Goal: Information Seeking & Learning: Learn about a topic

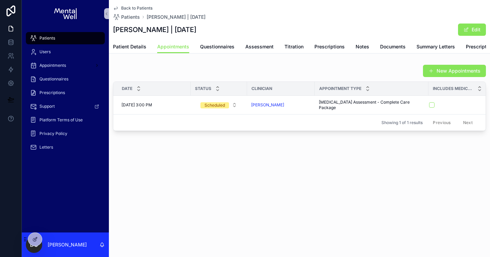
click at [64, 35] on div "Patients" at bounding box center [65, 38] width 71 height 11
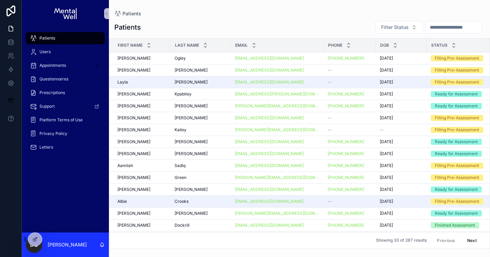
click at [449, 31] on input "scrollable content" at bounding box center [454, 27] width 56 height 10
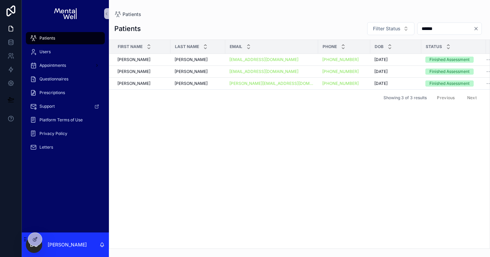
click at [431, 27] on input "******" at bounding box center [446, 29] width 56 height 10
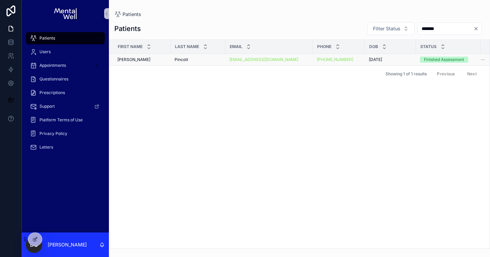
type input "*******"
click at [203, 59] on div "Pincott Pincott" at bounding box center [198, 59] width 47 height 5
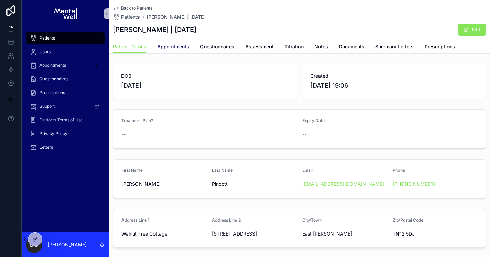
click at [186, 51] on link "Appointments" at bounding box center [173, 48] width 32 height 14
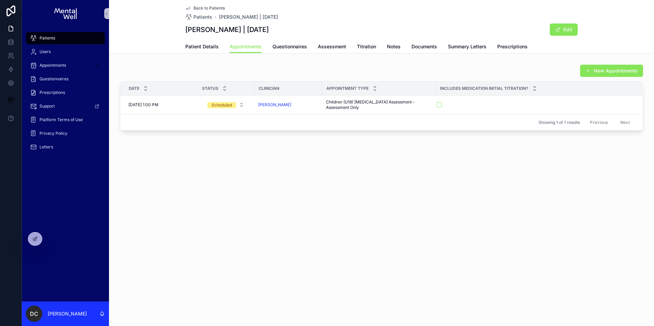
click at [63, 34] on div "Patients" at bounding box center [65, 38] width 71 height 11
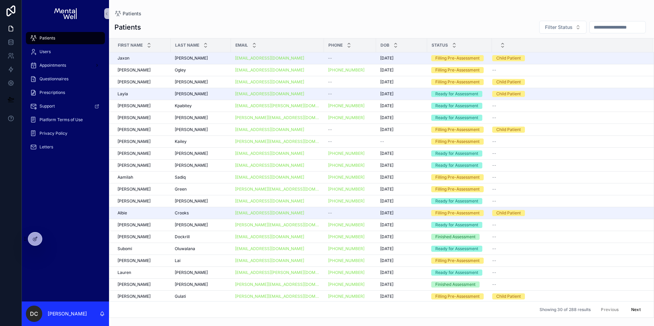
click at [490, 29] on input "scrollable content" at bounding box center [617, 27] width 56 height 10
type input "***"
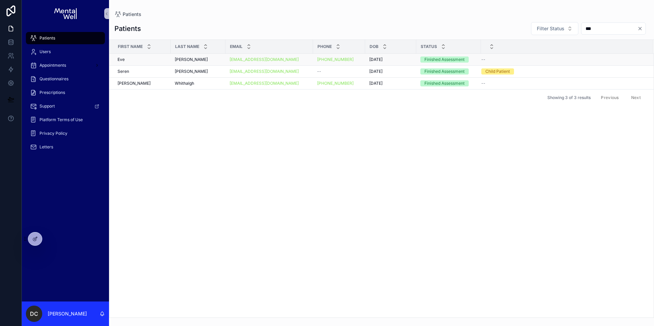
click at [204, 61] on div "Wynne-Owen Wynne-Owen" at bounding box center [198, 59] width 47 height 5
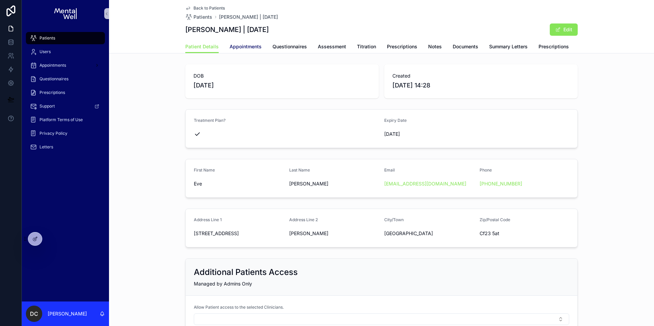
click at [232, 45] on span "Appointments" at bounding box center [245, 46] width 32 height 7
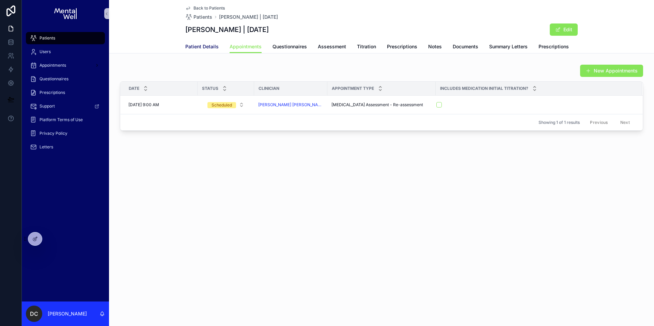
click at [189, 46] on span "Patient Details" at bounding box center [201, 46] width 33 height 7
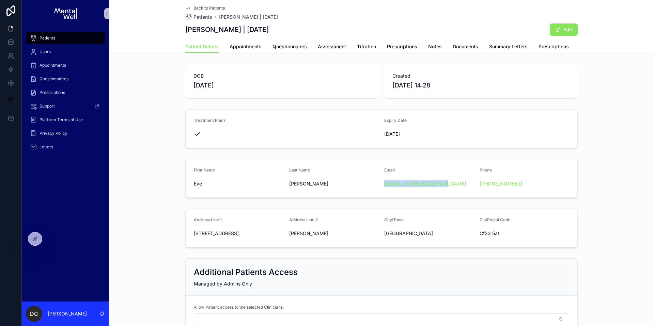
click at [74, 36] on div "Patients" at bounding box center [65, 38] width 71 height 11
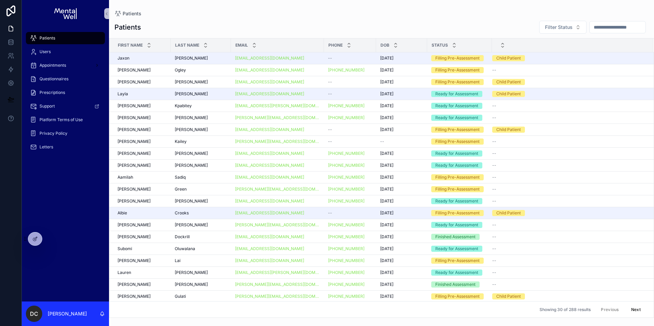
click at [490, 22] on input "scrollable content" at bounding box center [617, 27] width 56 height 10
type input "*"
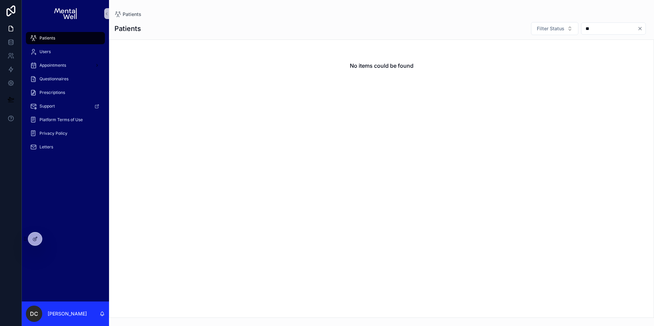
type input "*"
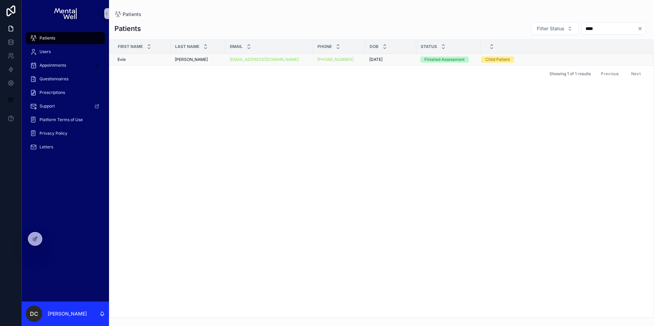
type input "****"
click at [174, 64] on td "Benfield Benfield" at bounding box center [198, 60] width 55 height 12
click at [177, 61] on span "Benfield" at bounding box center [191, 59] width 33 height 5
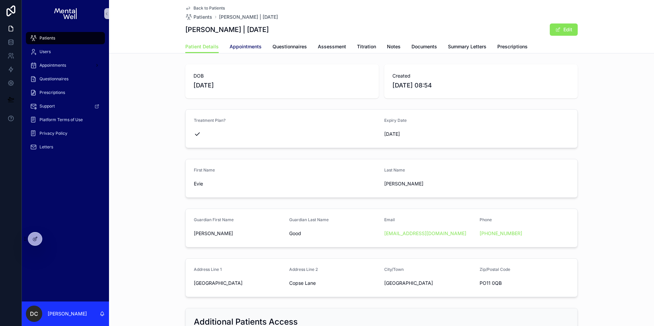
click at [241, 44] on span "Appointments" at bounding box center [245, 46] width 32 height 7
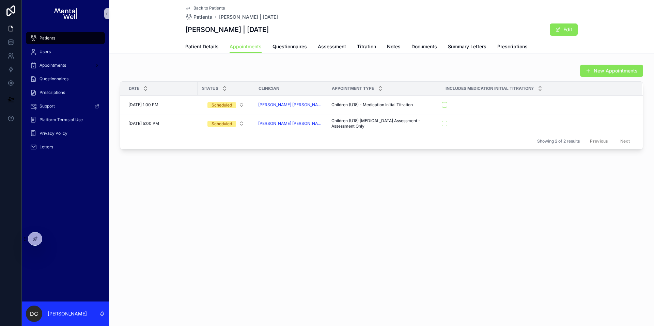
click at [46, 39] on span "Patients" at bounding box center [47, 37] width 16 height 5
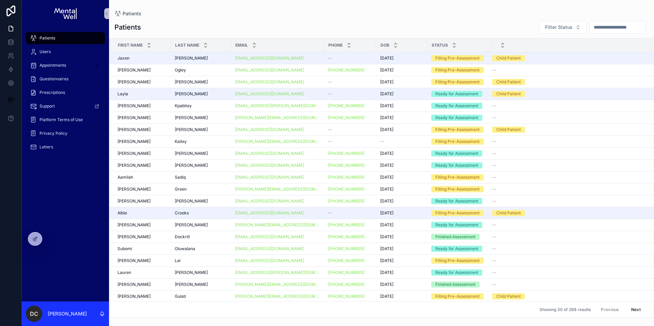
click at [490, 29] on input "scrollable content" at bounding box center [617, 27] width 56 height 10
type input "*****"
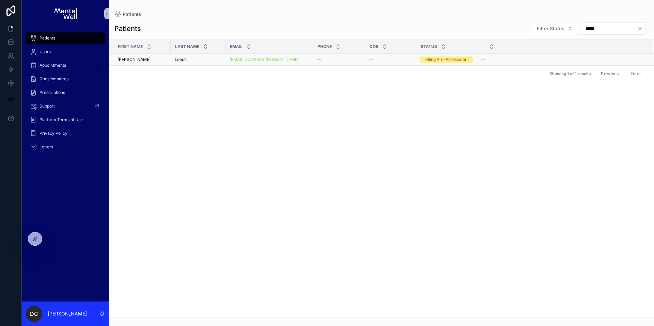
click at [216, 62] on div "Leech Leech" at bounding box center [198, 59] width 47 height 5
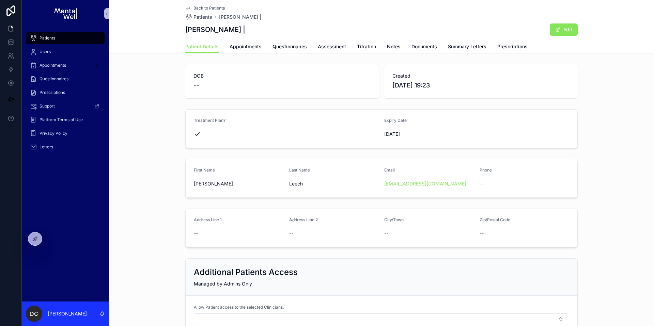
click at [238, 29] on h1 "Alexander Leech |" at bounding box center [215, 30] width 60 height 10
drag, startPoint x: 236, startPoint y: 29, endPoint x: 184, endPoint y: 31, distance: 52.8
click at [185, 31] on h1 "Alexander Leech |" at bounding box center [215, 30] width 60 height 10
drag, startPoint x: 184, startPoint y: 31, endPoint x: 237, endPoint y: 32, distance: 53.1
click at [237, 32] on h1 "Alexander Leech |" at bounding box center [215, 30] width 60 height 10
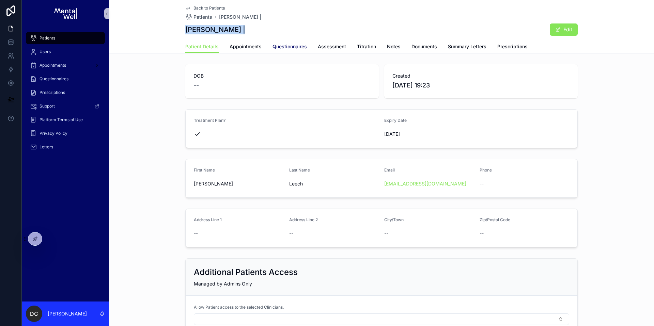
copy h1 "Alexander Leech"
click at [288, 48] on span "Questionnaires" at bounding box center [289, 46] width 34 height 7
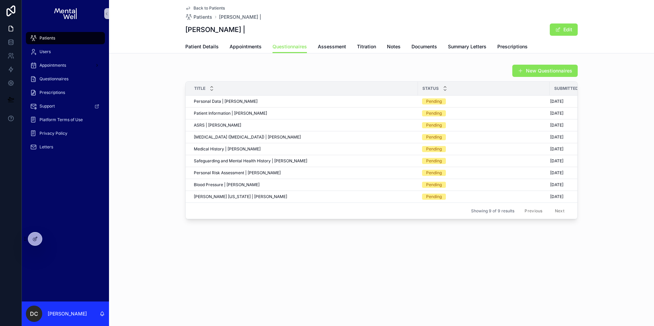
click at [51, 34] on div "Patients" at bounding box center [65, 38] width 71 height 11
click at [50, 36] on span "Patients" at bounding box center [47, 37] width 16 height 5
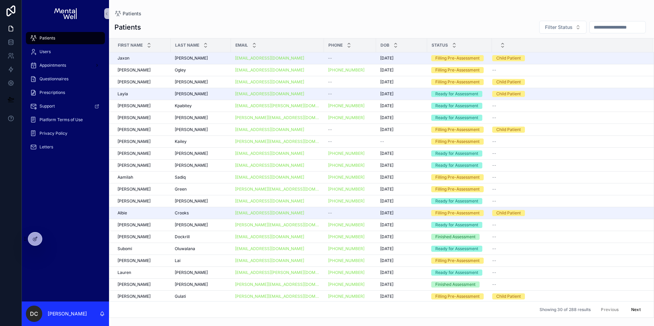
click at [490, 31] on input "scrollable content" at bounding box center [617, 27] width 56 height 10
type input "***"
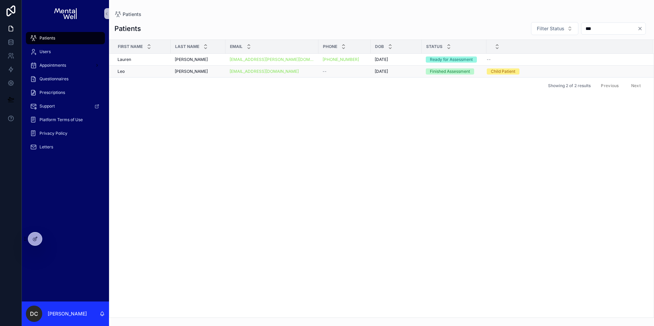
click at [209, 71] on div "Johnson Johnson" at bounding box center [198, 71] width 47 height 5
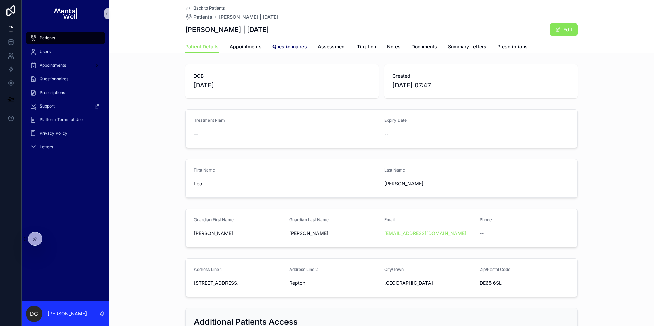
click at [288, 49] on span "Questionnaires" at bounding box center [289, 46] width 34 height 7
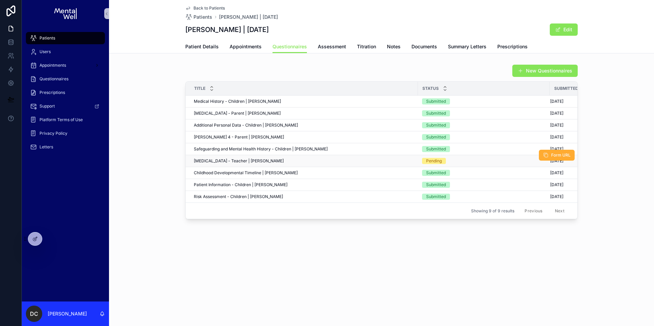
click at [326, 161] on div "SNAP-IV - Teacher | Leo Johnson SNAP-IV - Teacher | Leo Johnson" at bounding box center [304, 160] width 220 height 5
click at [255, 49] on span "Appointments" at bounding box center [245, 46] width 32 height 7
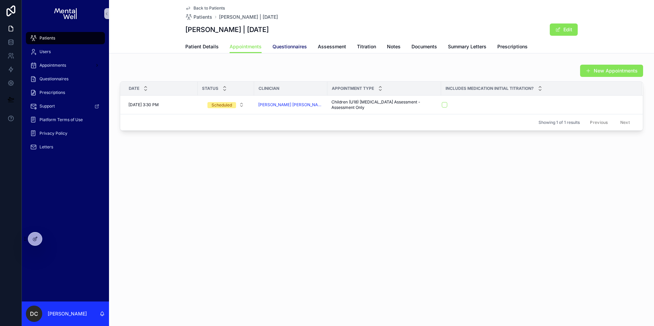
click at [290, 48] on span "Questionnaires" at bounding box center [289, 46] width 34 height 7
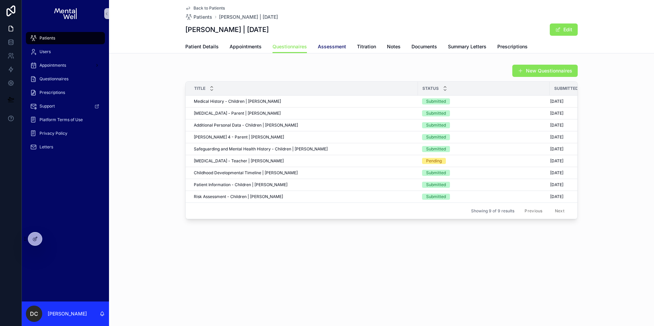
click at [328, 46] on span "Assessment" at bounding box center [332, 46] width 28 height 7
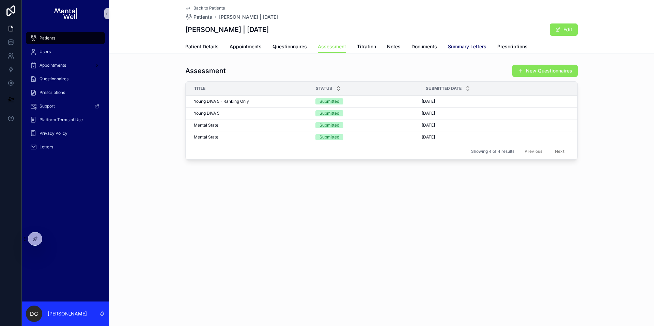
click at [459, 49] on span "Summary Letters" at bounding box center [467, 46] width 38 height 7
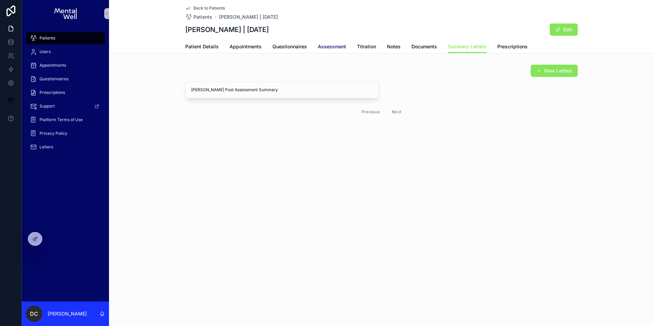
click at [333, 46] on span "Assessment" at bounding box center [332, 46] width 28 height 7
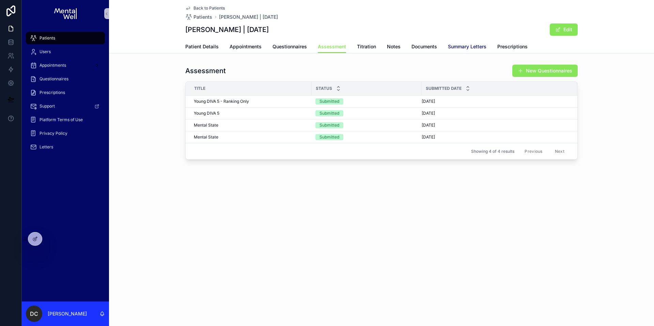
click at [448, 47] on span "Summary Letters" at bounding box center [467, 46] width 38 height 7
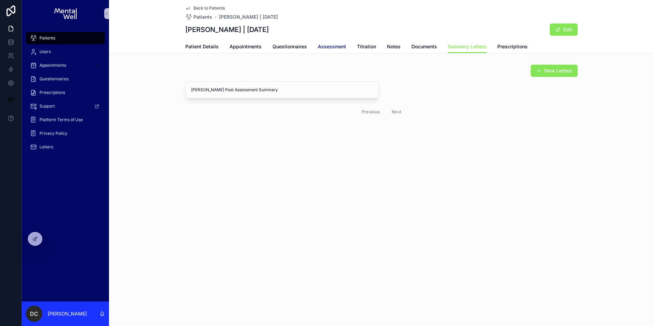
click at [320, 45] on span "Assessment" at bounding box center [332, 46] width 28 height 7
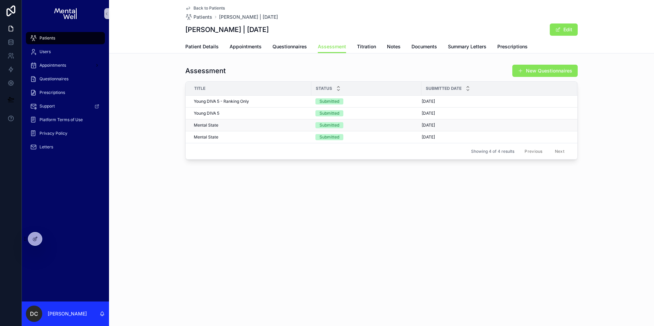
click at [253, 125] on div "Mental State Mental State" at bounding box center [250, 125] width 113 height 5
click at [247, 138] on div "Mental State Mental State" at bounding box center [250, 136] width 113 height 5
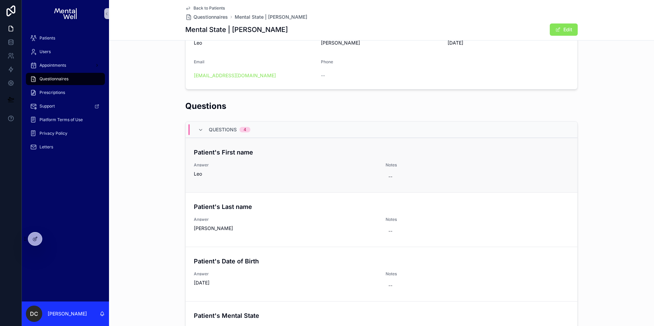
scroll to position [106, 0]
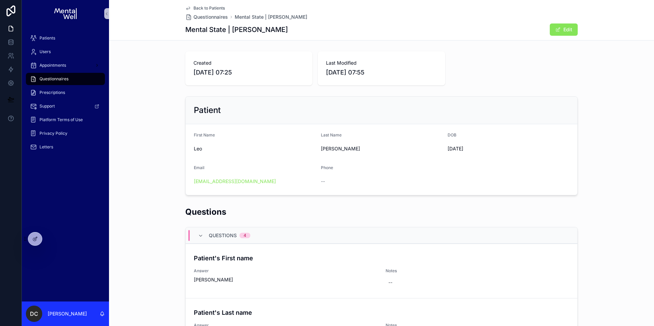
click at [251, 95] on div "Patient First Name Leo Last Name Johnson DOB 25/10/2012 Email efjohnson.therapy…" at bounding box center [381, 146] width 545 height 105
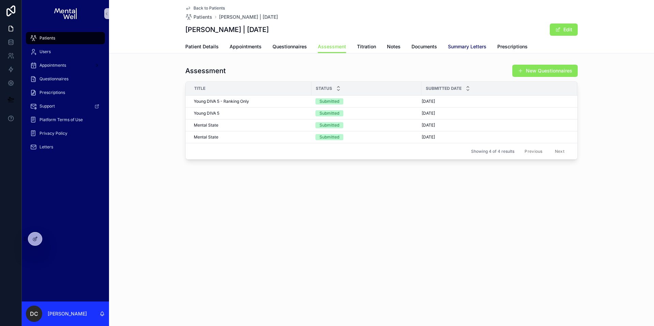
click at [452, 47] on span "Summary Letters" at bounding box center [467, 46] width 38 height 7
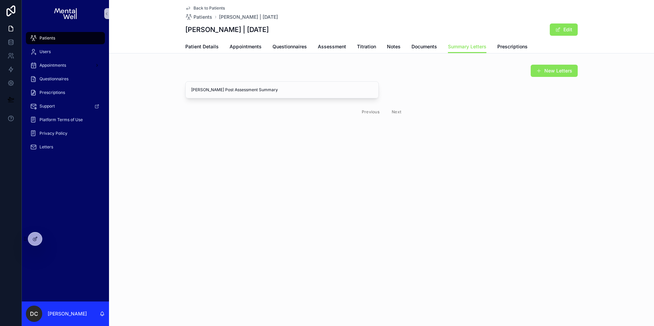
click at [174, 83] on div "New Letters Leo Johnson Post Assessment Summary View in Google Docs Ready Previ…" at bounding box center [381, 92] width 545 height 61
click at [211, 49] on span "Patient Details" at bounding box center [201, 46] width 33 height 7
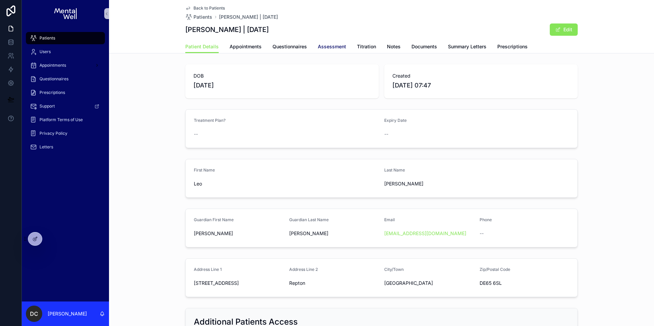
click at [341, 47] on span "Assessment" at bounding box center [332, 46] width 28 height 7
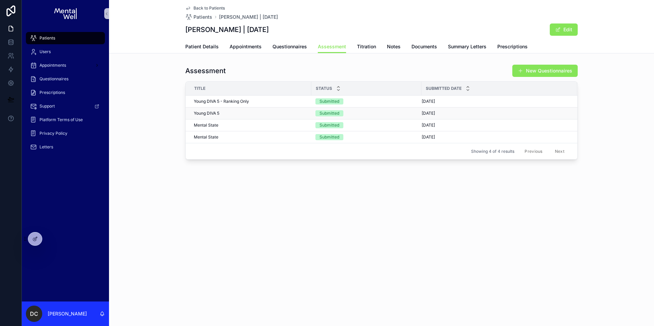
click at [261, 113] on div "Young DIVA 5 Young DIVA 5" at bounding box center [250, 113] width 113 height 5
click at [245, 100] on span "Young DIVA 5 - Ranking Only" at bounding box center [221, 101] width 55 height 5
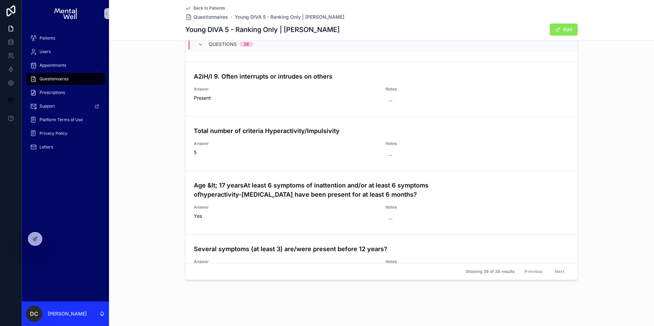
scroll to position [1903, 0]
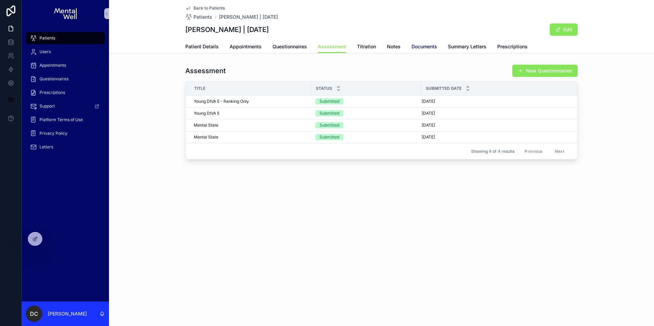
click at [423, 42] on link "Documents" at bounding box center [424, 48] width 26 height 14
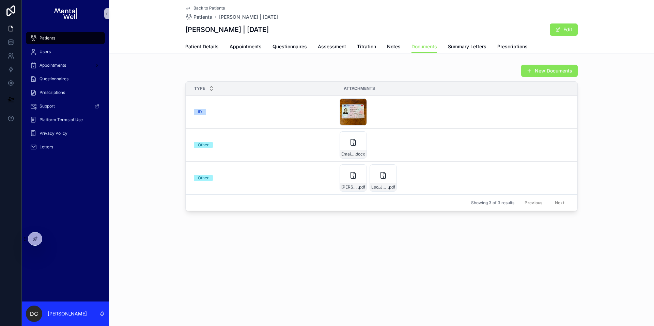
click at [228, 43] on div "Patient Details Appointments Questionnaires Assessment Titration Notes Document…" at bounding box center [381, 46] width 392 height 13
click at [232, 46] on span "Appointments" at bounding box center [245, 46] width 32 height 7
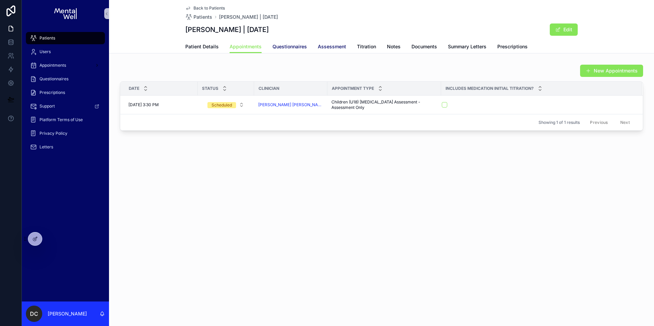
click at [276, 46] on span "Questionnaires" at bounding box center [289, 46] width 34 height 7
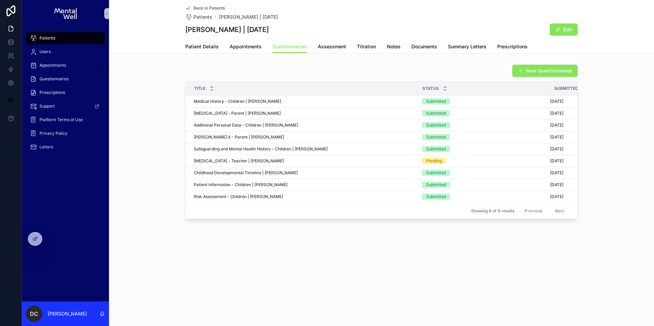
click at [354, 72] on div "New Questionnaires" at bounding box center [381, 70] width 392 height 13
click at [81, 40] on div "Patients" at bounding box center [65, 38] width 71 height 11
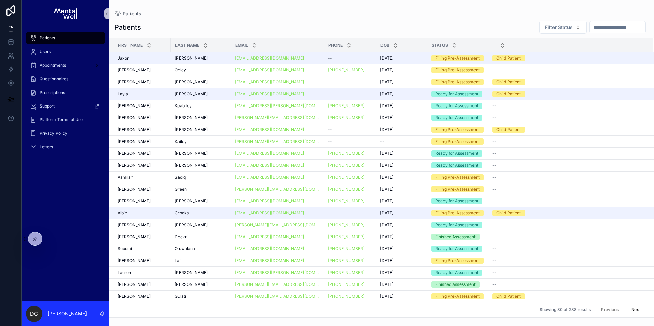
click at [60, 42] on div "Patients" at bounding box center [65, 38] width 71 height 11
click at [490, 27] on input "scrollable content" at bounding box center [617, 27] width 56 height 10
type input "***"
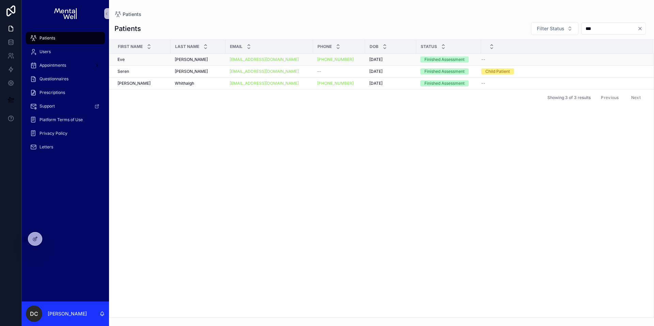
click at [211, 58] on div "Wynne-Owen Wynne-Owen" at bounding box center [198, 59] width 47 height 5
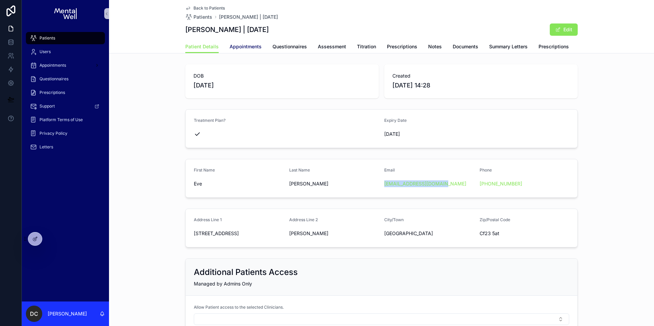
click at [252, 48] on span "Appointments" at bounding box center [245, 46] width 32 height 7
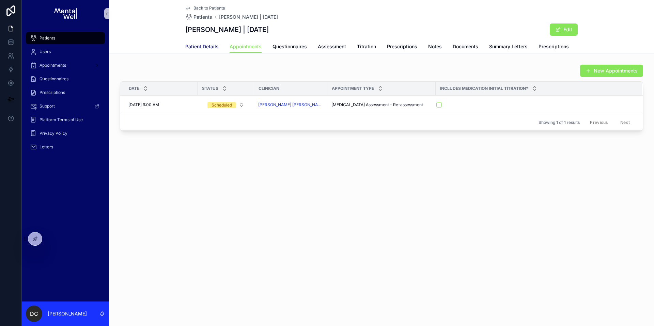
click at [202, 46] on span "Patient Details" at bounding box center [201, 46] width 33 height 7
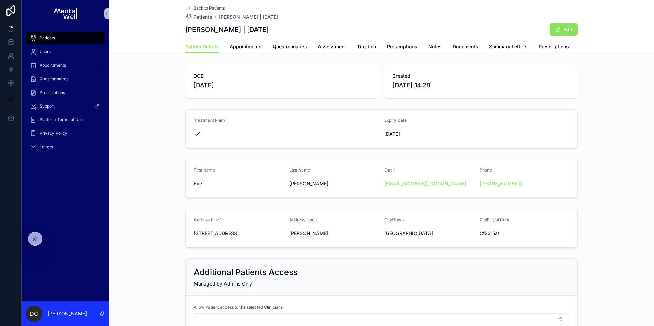
click at [49, 44] on link "Patients" at bounding box center [65, 38] width 79 height 12
click at [50, 40] on span "Patients" at bounding box center [47, 37] width 16 height 5
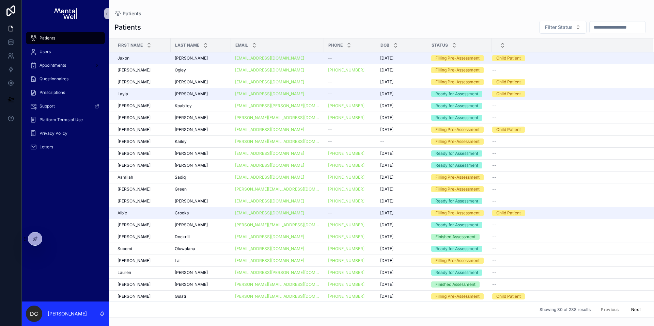
click at [490, 26] on input "scrollable content" at bounding box center [617, 27] width 56 height 10
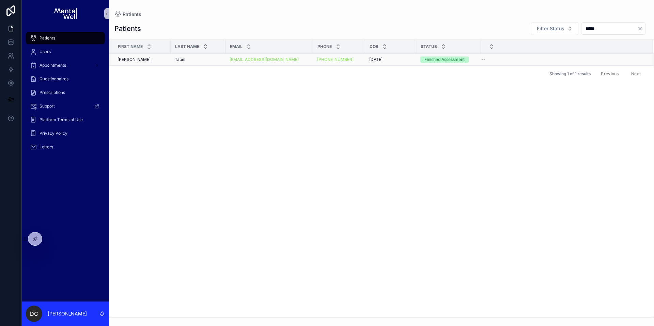
type input "*****"
click at [199, 58] on div "Tabel Tabel" at bounding box center [198, 59] width 47 height 5
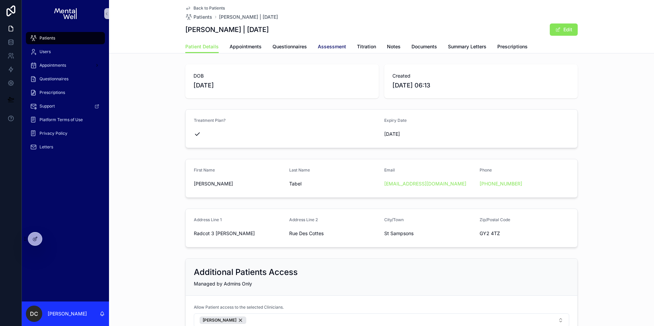
click at [332, 40] on div "Patient Details Appointments Questionnaires Assessment Titration Notes Document…" at bounding box center [381, 46] width 392 height 13
click at [325, 48] on span "Assessment" at bounding box center [332, 46] width 28 height 7
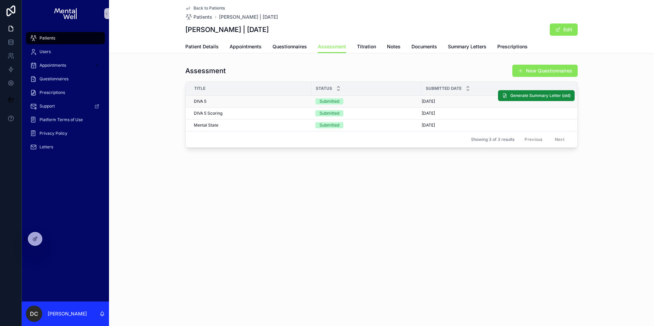
click at [233, 104] on td "DIVA 5 DIVA 5" at bounding box center [249, 102] width 126 height 12
click at [234, 102] on div "DIVA 5 DIVA 5" at bounding box center [250, 101] width 113 height 5
click at [251, 49] on span "Appointments" at bounding box center [245, 46] width 32 height 7
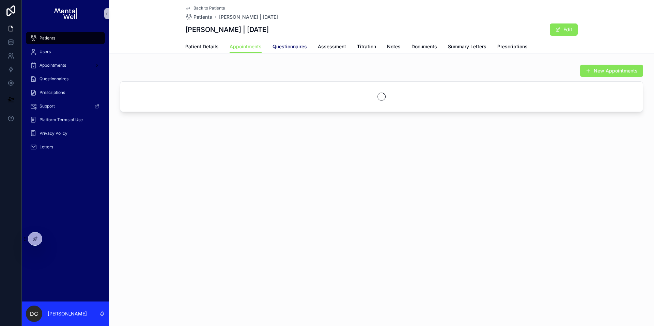
click at [296, 49] on span "Questionnaires" at bounding box center [289, 46] width 34 height 7
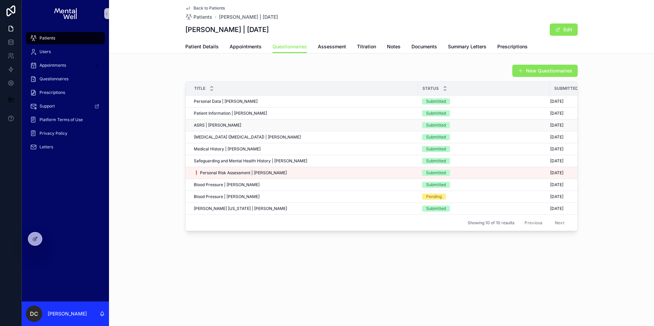
click at [254, 125] on div "ASRS | Bobby Tabel ASRS | Bobby Tabel" at bounding box center [304, 125] width 220 height 5
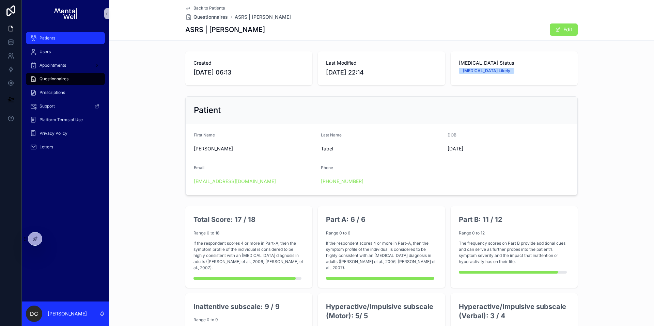
click at [72, 35] on div "Patients" at bounding box center [65, 38] width 71 height 11
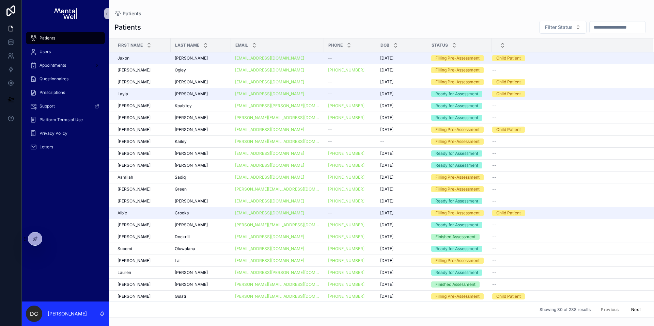
click at [490, 27] on input "scrollable content" at bounding box center [617, 27] width 56 height 10
type input "******"
click at [610, 29] on input "scrollable content" at bounding box center [617, 27] width 56 height 10
type input "******"
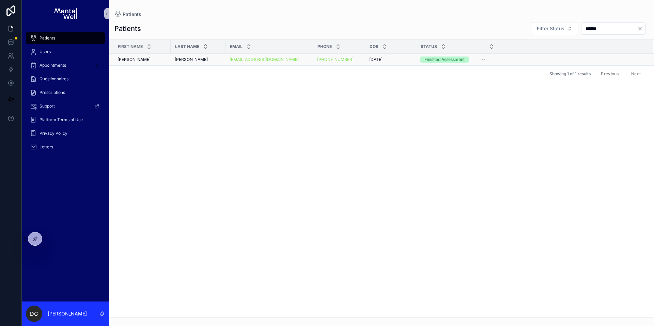
click at [214, 61] on div "Slater-Arnold Slater-Arnold" at bounding box center [198, 59] width 47 height 5
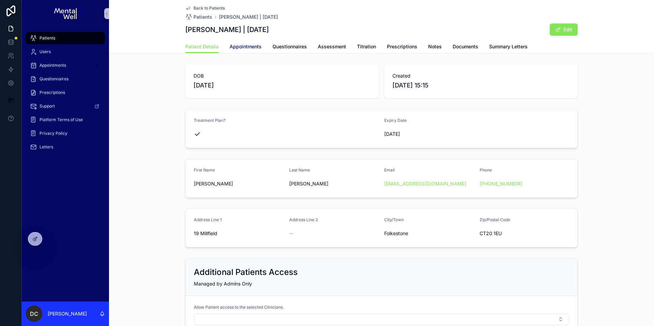
click at [245, 48] on span "Appointments" at bounding box center [245, 46] width 32 height 7
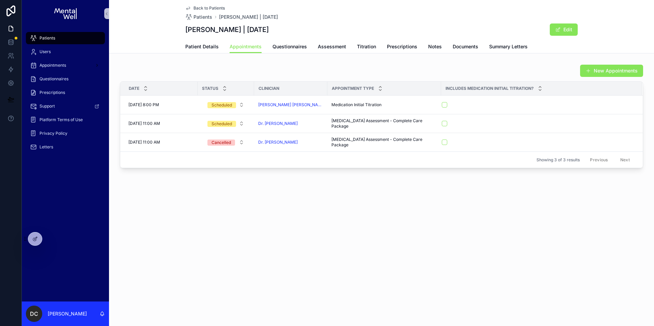
click at [62, 35] on div "Patients" at bounding box center [65, 38] width 71 height 11
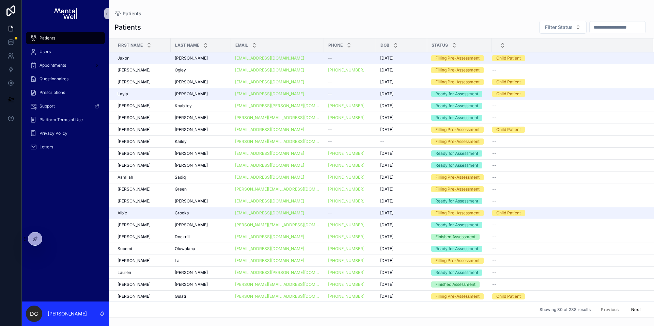
click at [604, 27] on input "scrollable content" at bounding box center [617, 27] width 56 height 10
type input "*****"
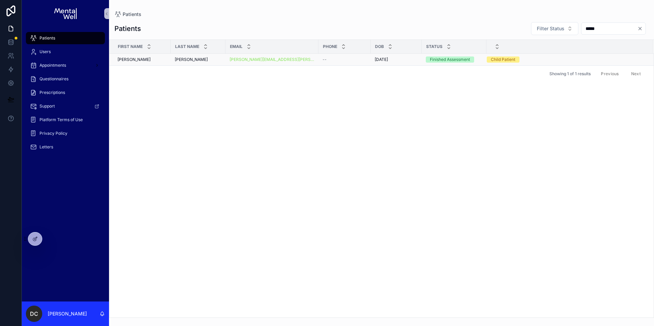
click at [211, 58] on div "King-Cherry King-Cherry" at bounding box center [198, 59] width 47 height 5
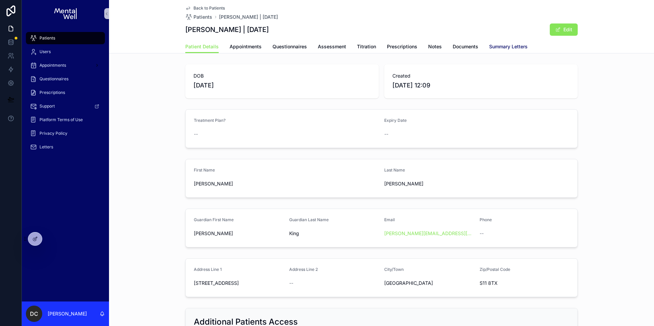
click at [508, 46] on span "Summary Letters" at bounding box center [508, 46] width 38 height 7
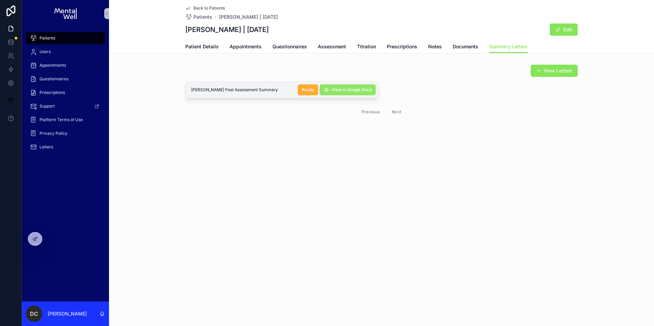
click at [338, 89] on span "View in Google Docs" at bounding box center [352, 89] width 40 height 5
click at [46, 38] on span "Patients" at bounding box center [47, 37] width 16 height 5
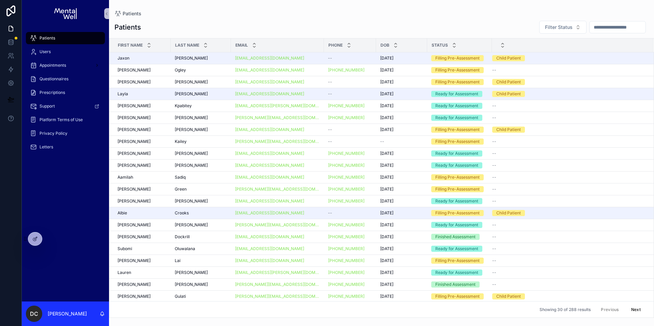
click at [612, 29] on input "scrollable content" at bounding box center [617, 27] width 56 height 10
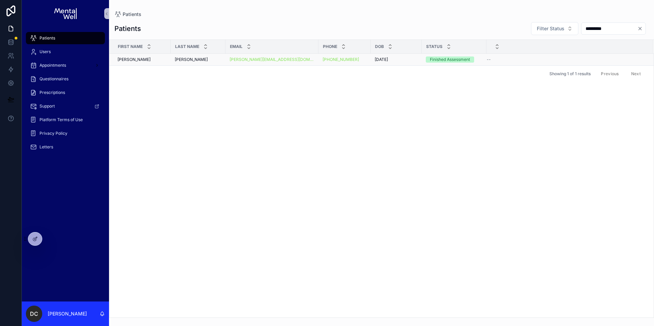
type input "*********"
click at [204, 60] on div "Williams Williams" at bounding box center [198, 59] width 47 height 5
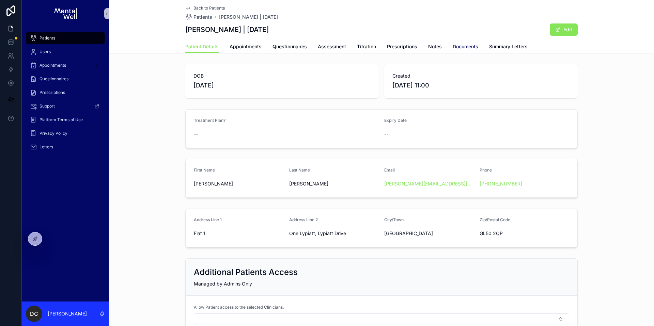
click at [471, 46] on span "Documents" at bounding box center [465, 46] width 26 height 7
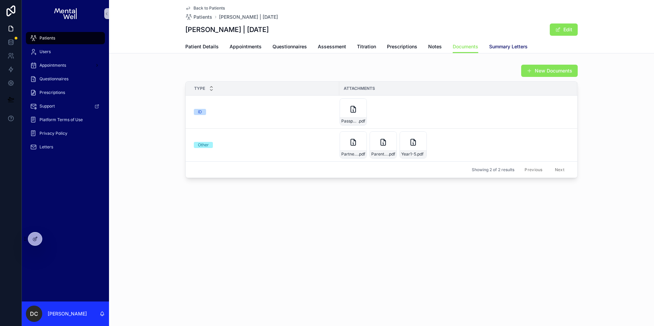
click at [493, 46] on span "Summary Letters" at bounding box center [508, 46] width 38 height 7
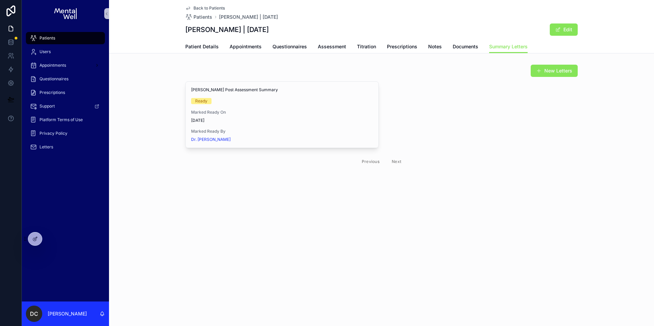
click at [426, 105] on div "Christine Williams Post Assessment Summary Ready Marked Ready On 28/09/2025 Mar…" at bounding box center [381, 125] width 392 height 88
drag, startPoint x: 187, startPoint y: 31, endPoint x: 243, endPoint y: 31, distance: 56.2
click at [243, 31] on h1 "Christine Williams | 19/01/1994" at bounding box center [226, 30] width 83 height 10
copy h1 "Christine Williams"
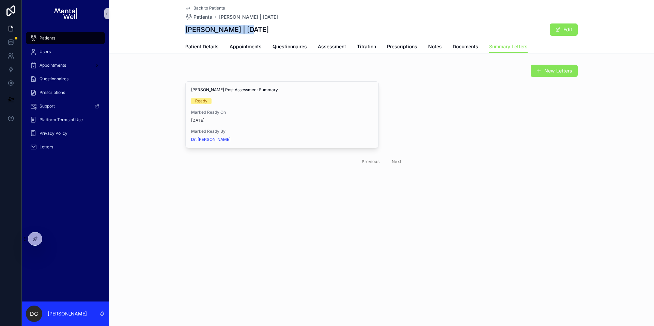
click at [56, 42] on div "Patients" at bounding box center [65, 38] width 71 height 11
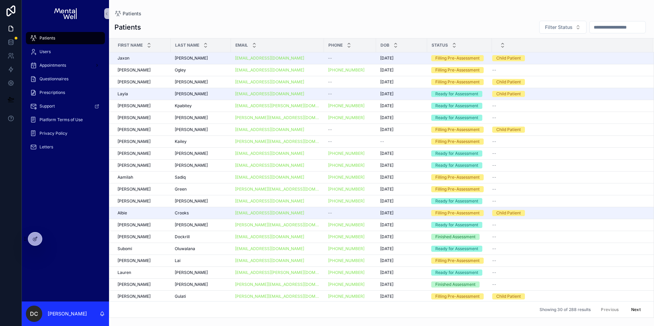
click at [595, 26] on input "scrollable content" at bounding box center [617, 27] width 56 height 10
type input "*******"
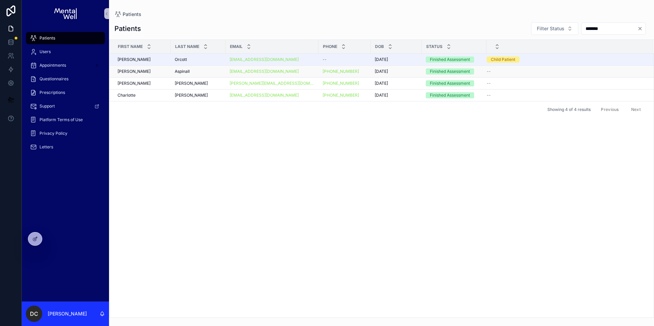
click at [206, 73] on div "Aspinall Aspinall" at bounding box center [198, 71] width 47 height 5
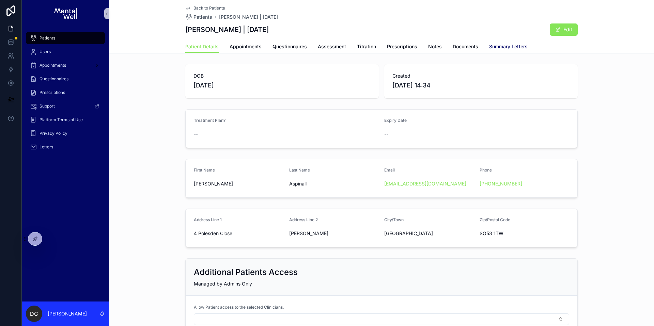
click at [498, 42] on link "Summary Letters" at bounding box center [508, 48] width 38 height 14
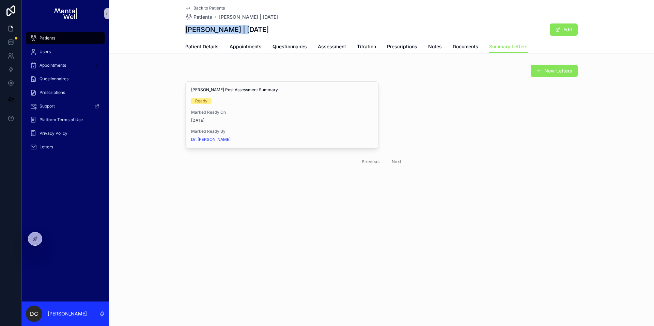
drag, startPoint x: 186, startPoint y: 30, endPoint x: 237, endPoint y: 31, distance: 51.1
click at [237, 31] on h1 "William Aspinall | 15/11/2006" at bounding box center [226, 30] width 83 height 10
copy h1 "William Aspinall"
click at [67, 35] on div "Patients" at bounding box center [65, 38] width 71 height 11
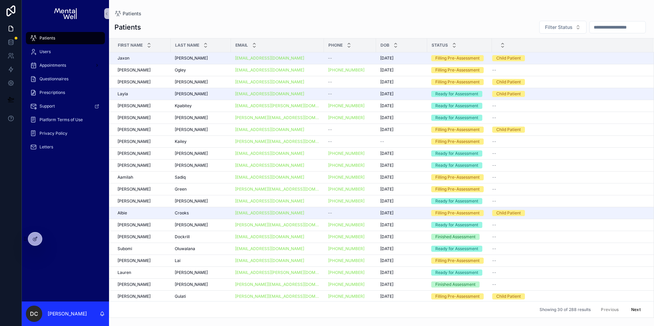
click at [589, 30] on input "scrollable content" at bounding box center [617, 27] width 56 height 10
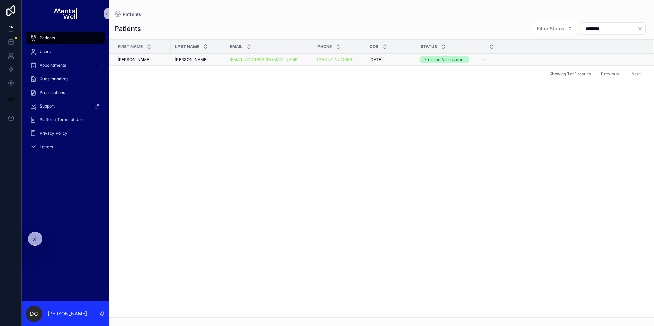
type input "********"
click at [192, 65] on td "Greene Greene" at bounding box center [198, 60] width 55 height 12
click at [196, 62] on div "Greene Greene" at bounding box center [198, 59] width 47 height 5
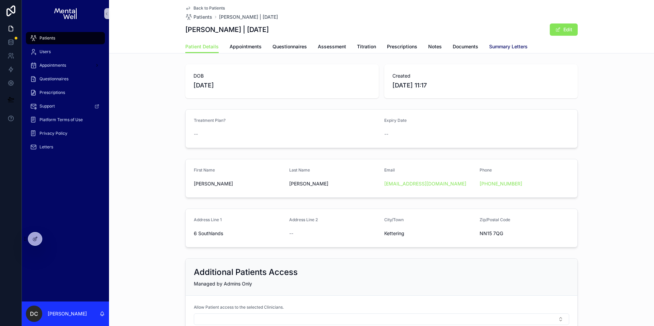
click at [500, 49] on span "Summary Letters" at bounding box center [508, 46] width 38 height 7
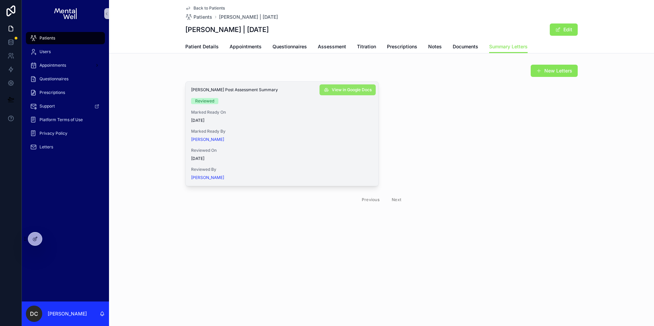
click at [329, 90] on button "View in Google Docs" at bounding box center [347, 89] width 56 height 11
click at [330, 47] on span "Assessment" at bounding box center [332, 46] width 28 height 7
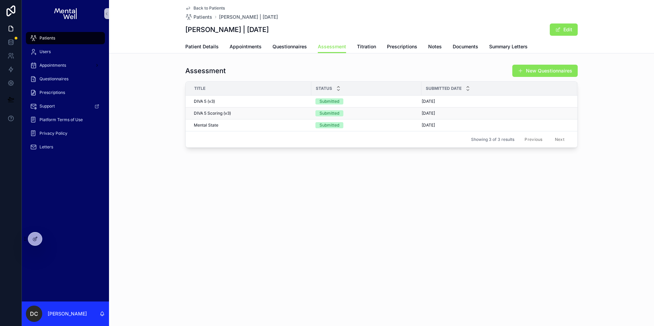
click at [237, 113] on div "DIVA 5 Scoring (v3) DIVA 5 Scoring (v3)" at bounding box center [250, 113] width 113 height 5
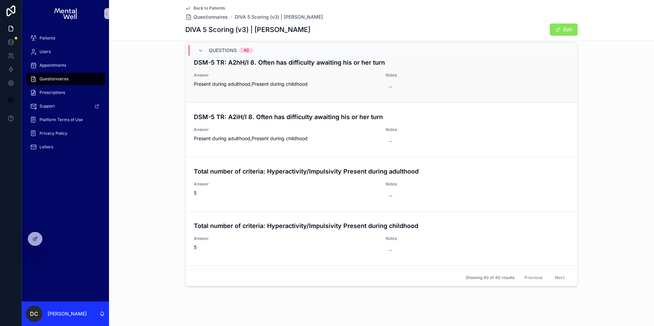
scroll to position [1422, 0]
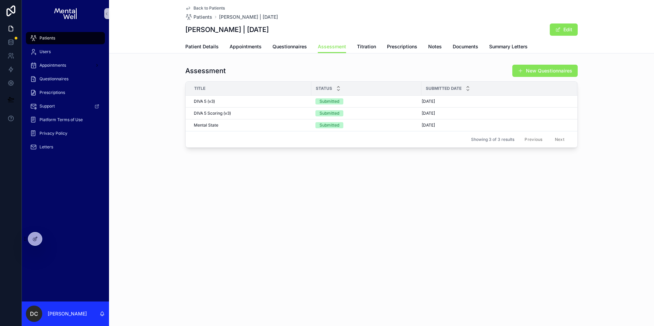
click at [229, 53] on div "Back to Patients Patients Tom Greene | 17/12/1999 Tom Greene | 17/12/1999 Edit …" at bounding box center [381, 97] width 545 height 194
click at [232, 50] on link "Appointments" at bounding box center [245, 48] width 32 height 14
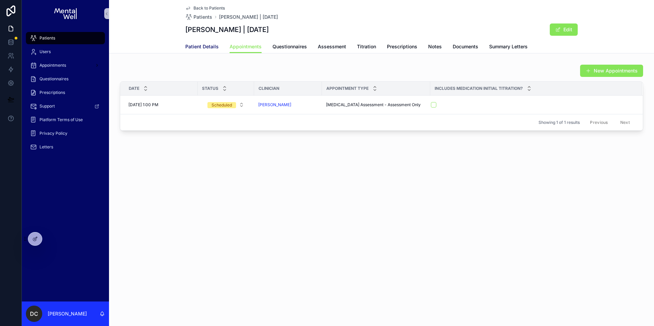
click at [189, 41] on link "Patient Details" at bounding box center [201, 48] width 33 height 14
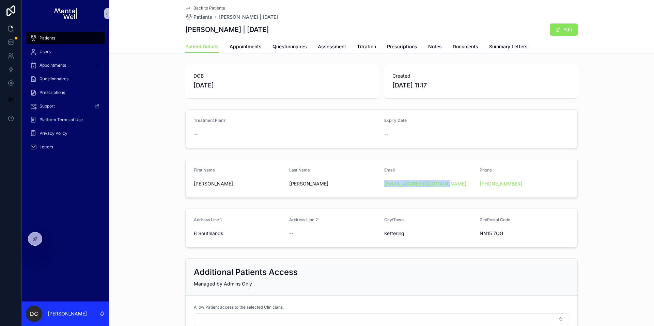
click at [57, 41] on div "Patients" at bounding box center [65, 38] width 71 height 11
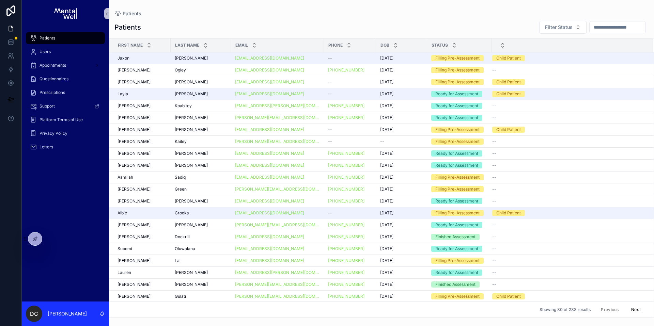
click at [66, 37] on div "Patients" at bounding box center [65, 38] width 71 height 11
click at [603, 30] on input "scrollable content" at bounding box center [617, 27] width 56 height 10
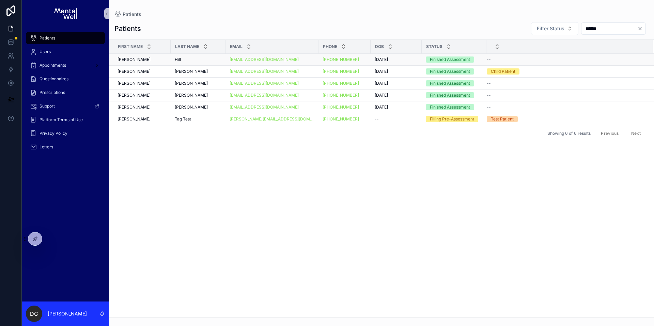
type input "******"
click at [199, 59] on div "Hill Hill" at bounding box center [198, 59] width 47 height 5
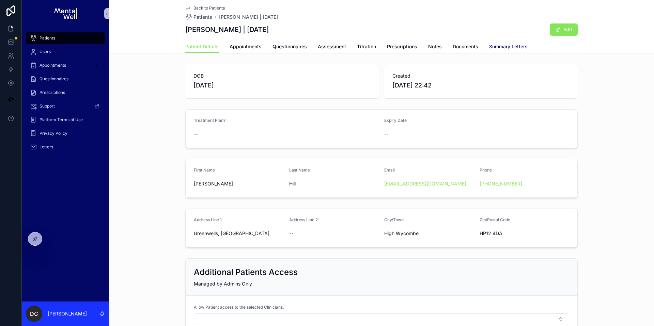
click at [489, 45] on span "Summary Letters" at bounding box center [508, 46] width 38 height 7
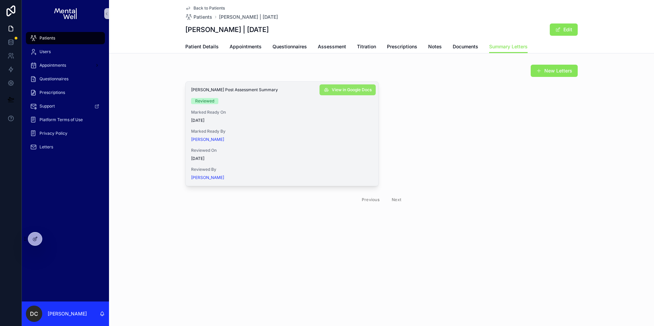
click at [343, 92] on span "View in Google Docs" at bounding box center [352, 89] width 40 height 5
click at [60, 36] on div "Patients" at bounding box center [65, 38] width 71 height 11
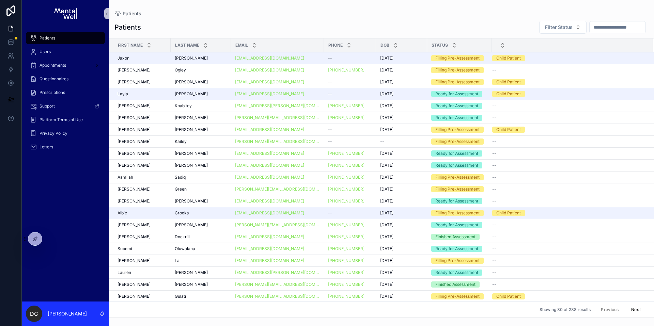
click at [595, 27] on input "scrollable content" at bounding box center [617, 27] width 56 height 10
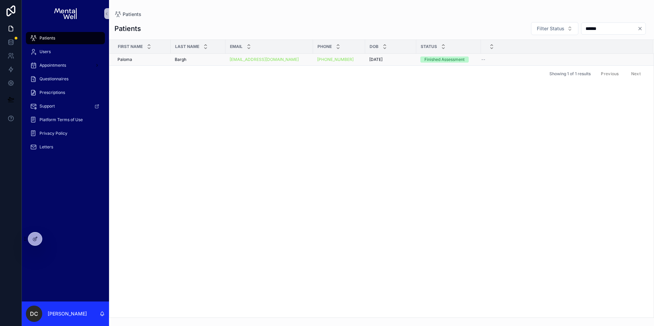
type input "******"
click at [215, 61] on div "Bargh Bargh" at bounding box center [198, 59] width 47 height 5
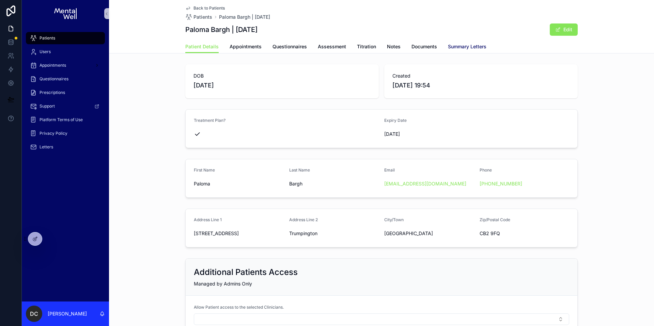
click at [479, 46] on span "Summary Letters" at bounding box center [467, 46] width 38 height 7
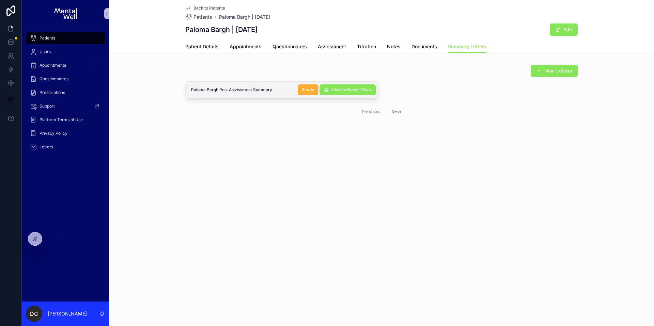
click at [363, 93] on button "View in Google Docs" at bounding box center [347, 89] width 56 height 11
drag, startPoint x: 209, startPoint y: 30, endPoint x: 230, endPoint y: 30, distance: 20.4
click at [230, 30] on h1 "Paloma Bargh | 14/03/2008" at bounding box center [221, 30] width 72 height 10
click at [257, 30] on h1 "Paloma Bargh | 14/03/2008" at bounding box center [221, 30] width 72 height 10
click at [411, 136] on div "Back to Patients Patients Paloma Bargh | 14/03/2008 Paloma Bargh | 14/03/2008 E…" at bounding box center [381, 83] width 545 height 166
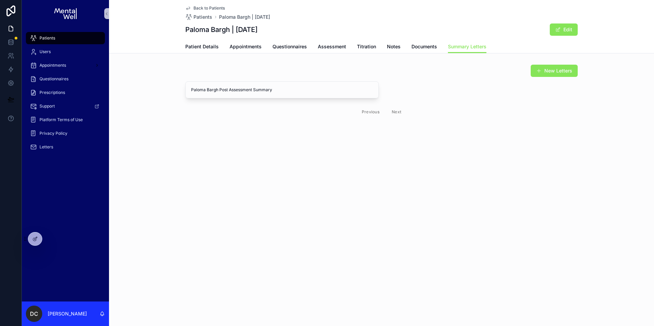
click at [48, 36] on span "Patients" at bounding box center [47, 37] width 16 height 5
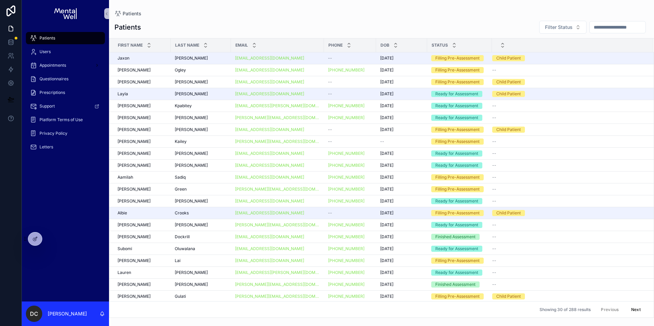
click at [592, 29] on input "scrollable content" at bounding box center [617, 27] width 56 height 10
type input "******"
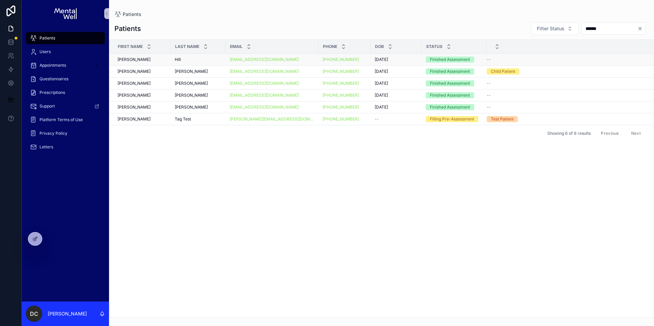
click at [202, 58] on div "Hill Hill" at bounding box center [198, 59] width 47 height 5
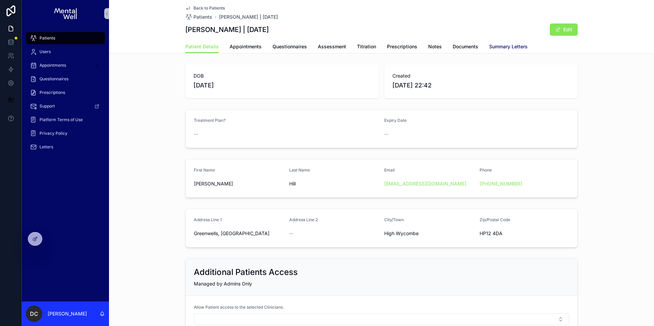
click at [490, 51] on link "Summary Letters" at bounding box center [508, 48] width 38 height 14
click at [491, 47] on span "Summary Letters" at bounding box center [508, 46] width 38 height 7
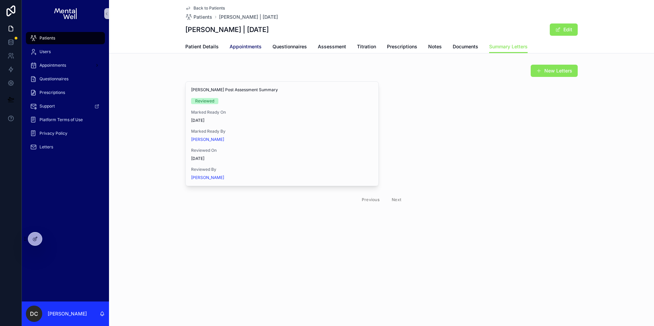
click at [233, 51] on link "Appointments" at bounding box center [245, 48] width 32 height 14
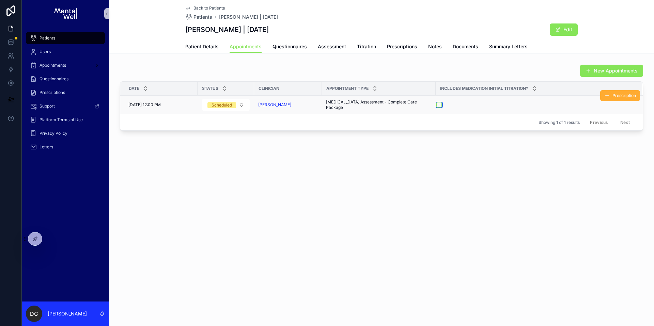
click at [438, 105] on button "scrollable content" at bounding box center [438, 104] width 5 height 5
click at [404, 48] on span "Prescriptions" at bounding box center [402, 46] width 30 height 7
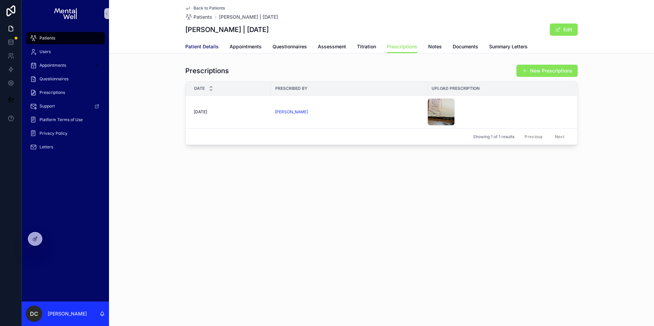
click at [197, 42] on link "Patient Details" at bounding box center [201, 48] width 33 height 14
